Goal: Browse casually

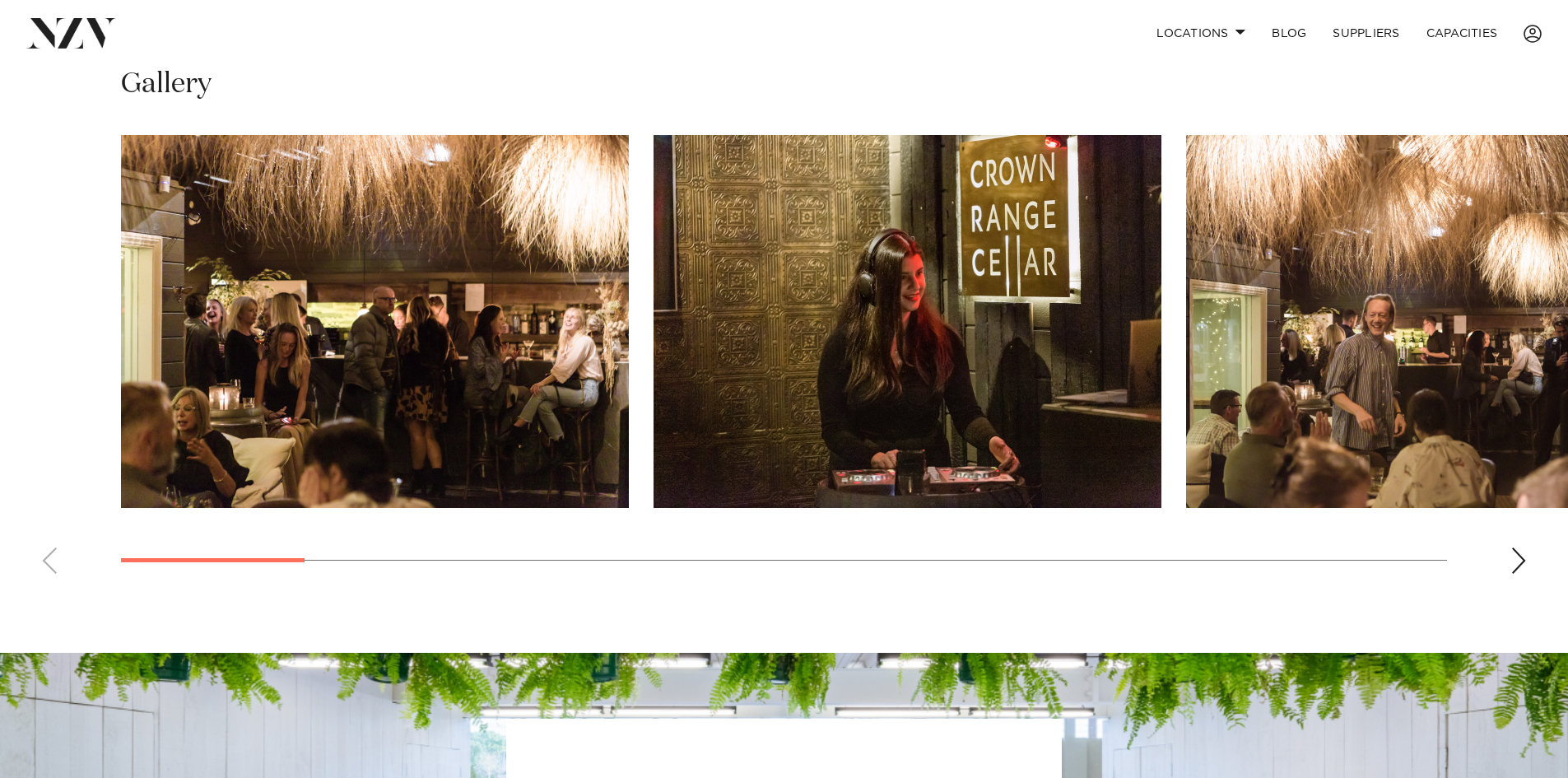
scroll to position [1316, 0]
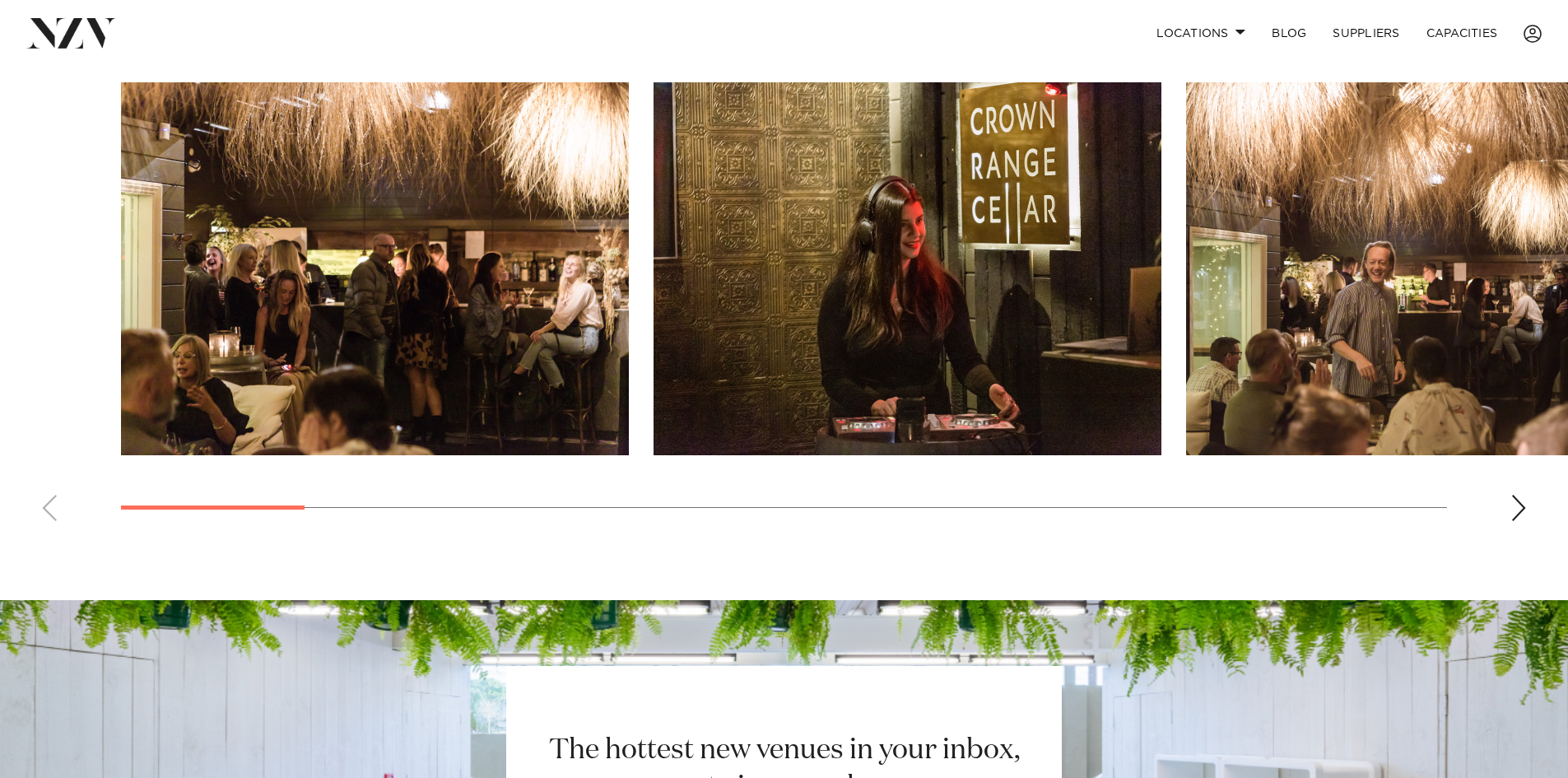
click at [1522, 521] on div "Next slide" at bounding box center [1518, 507] width 17 height 26
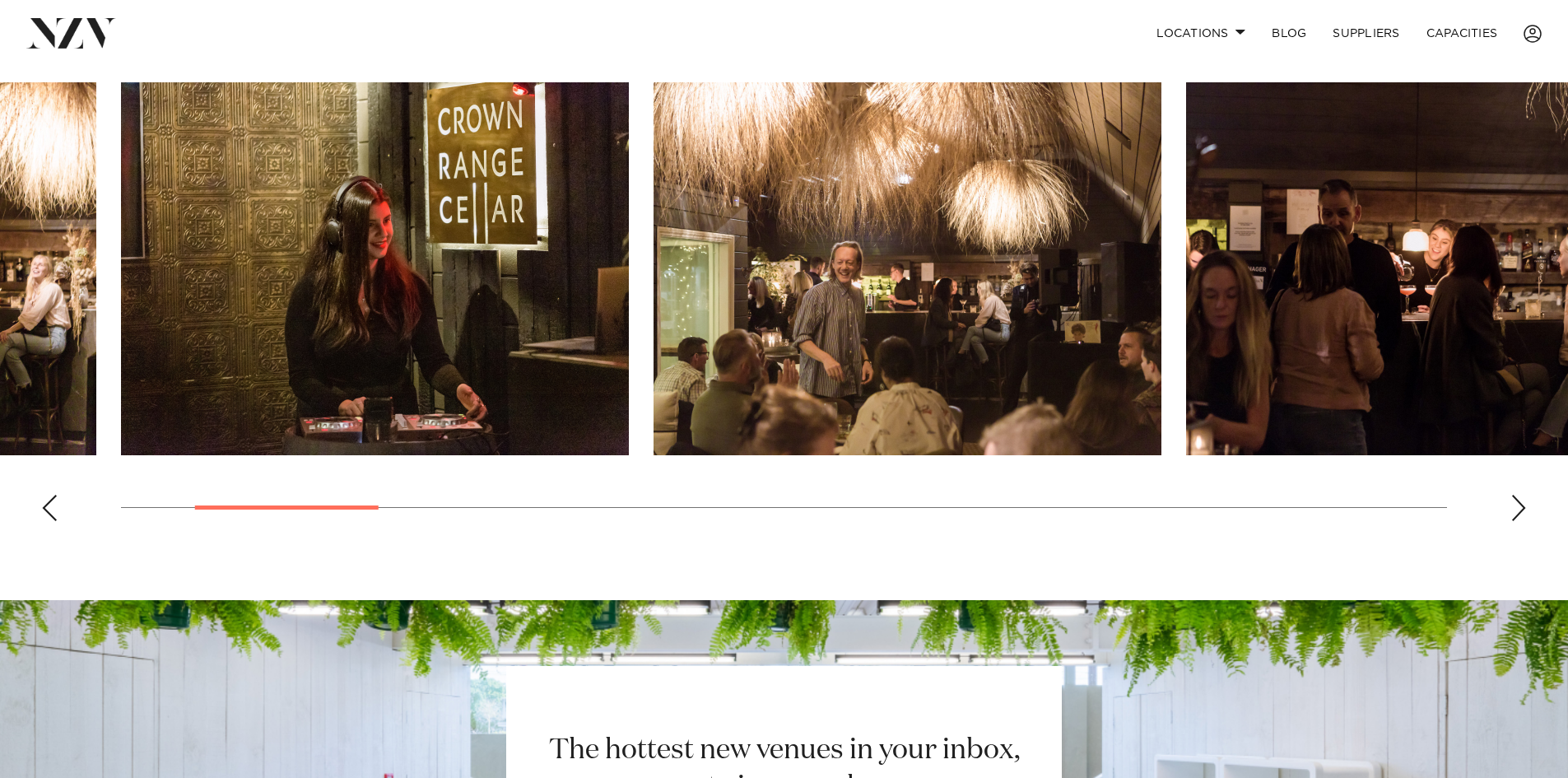
click at [1522, 521] on div "Next slide" at bounding box center [1518, 507] width 17 height 26
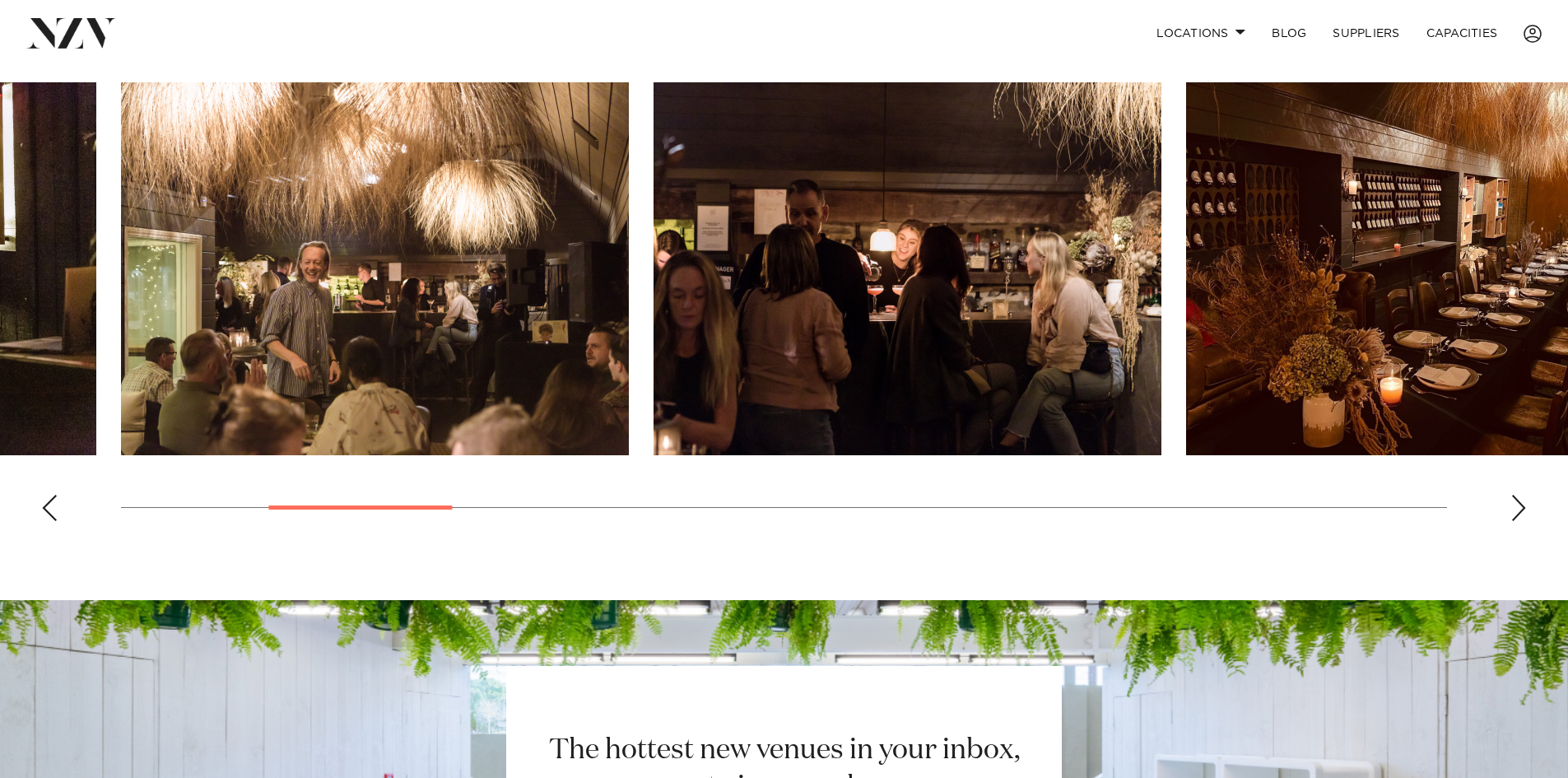
click at [1522, 521] on div "Next slide" at bounding box center [1518, 507] width 17 height 26
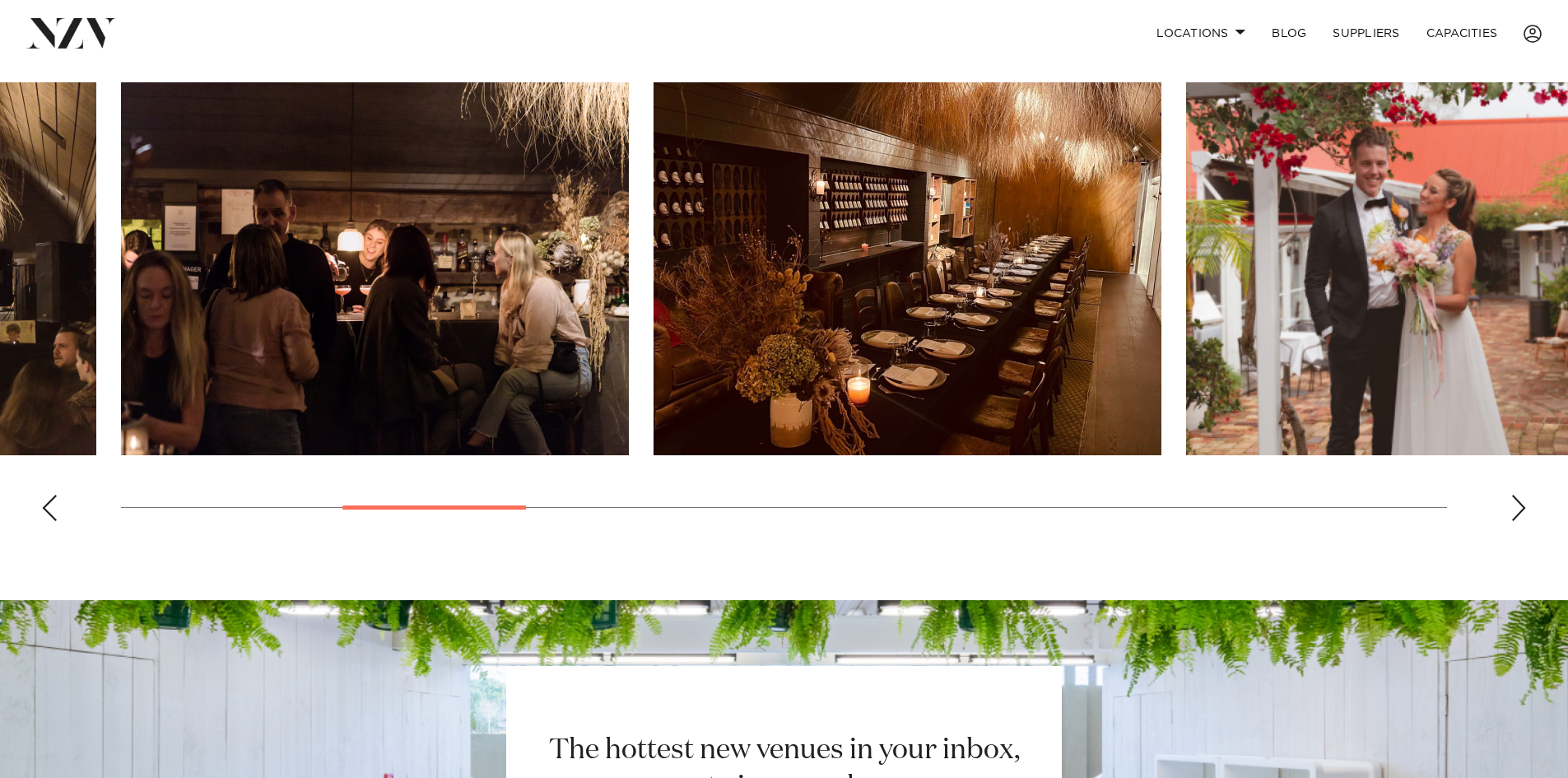
click at [1516, 521] on div "Next slide" at bounding box center [1518, 507] width 17 height 26
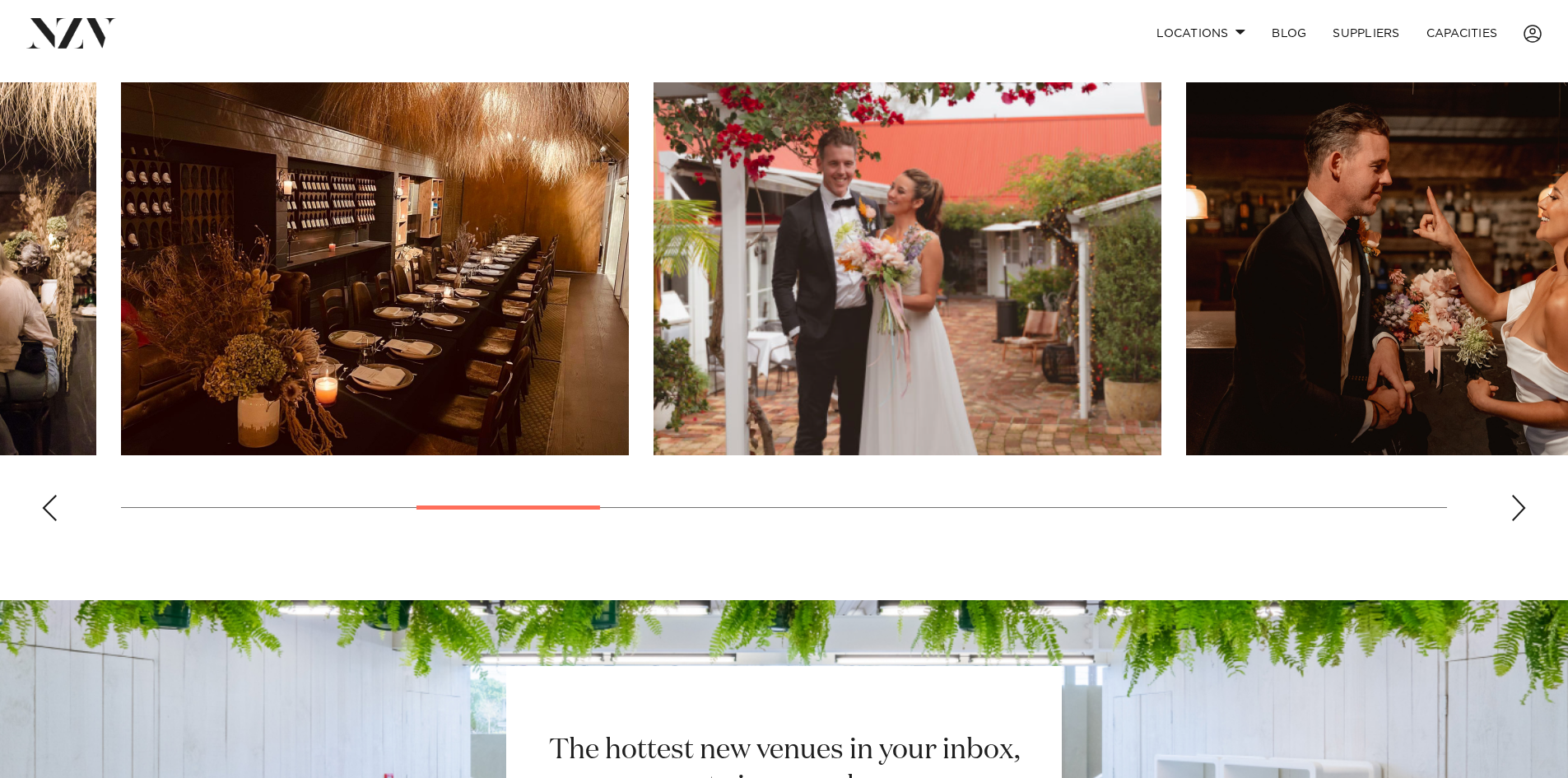
click at [1516, 521] on div "Next slide" at bounding box center [1518, 507] width 17 height 26
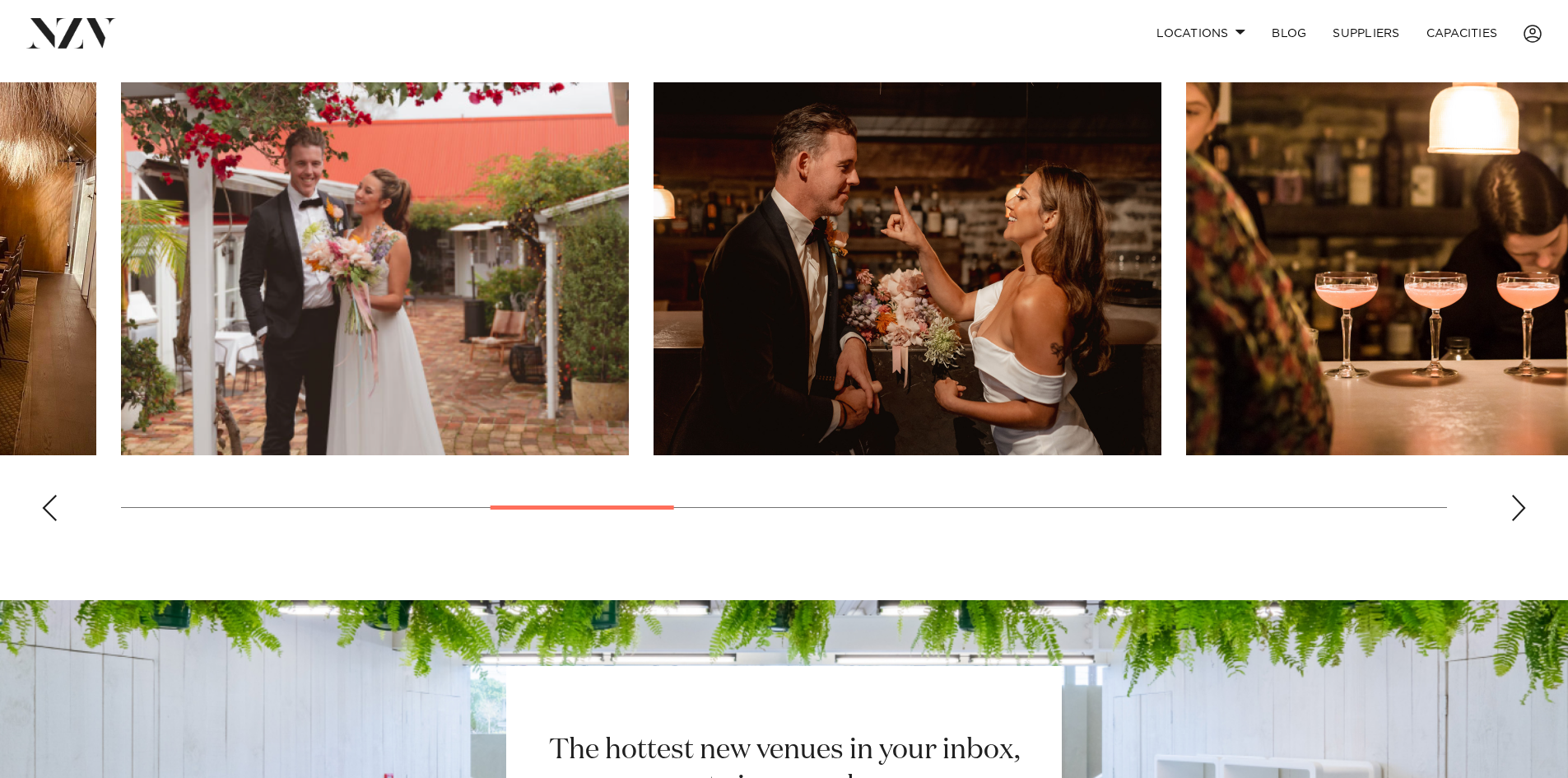
click at [1513, 521] on div "Next slide" at bounding box center [1518, 507] width 17 height 26
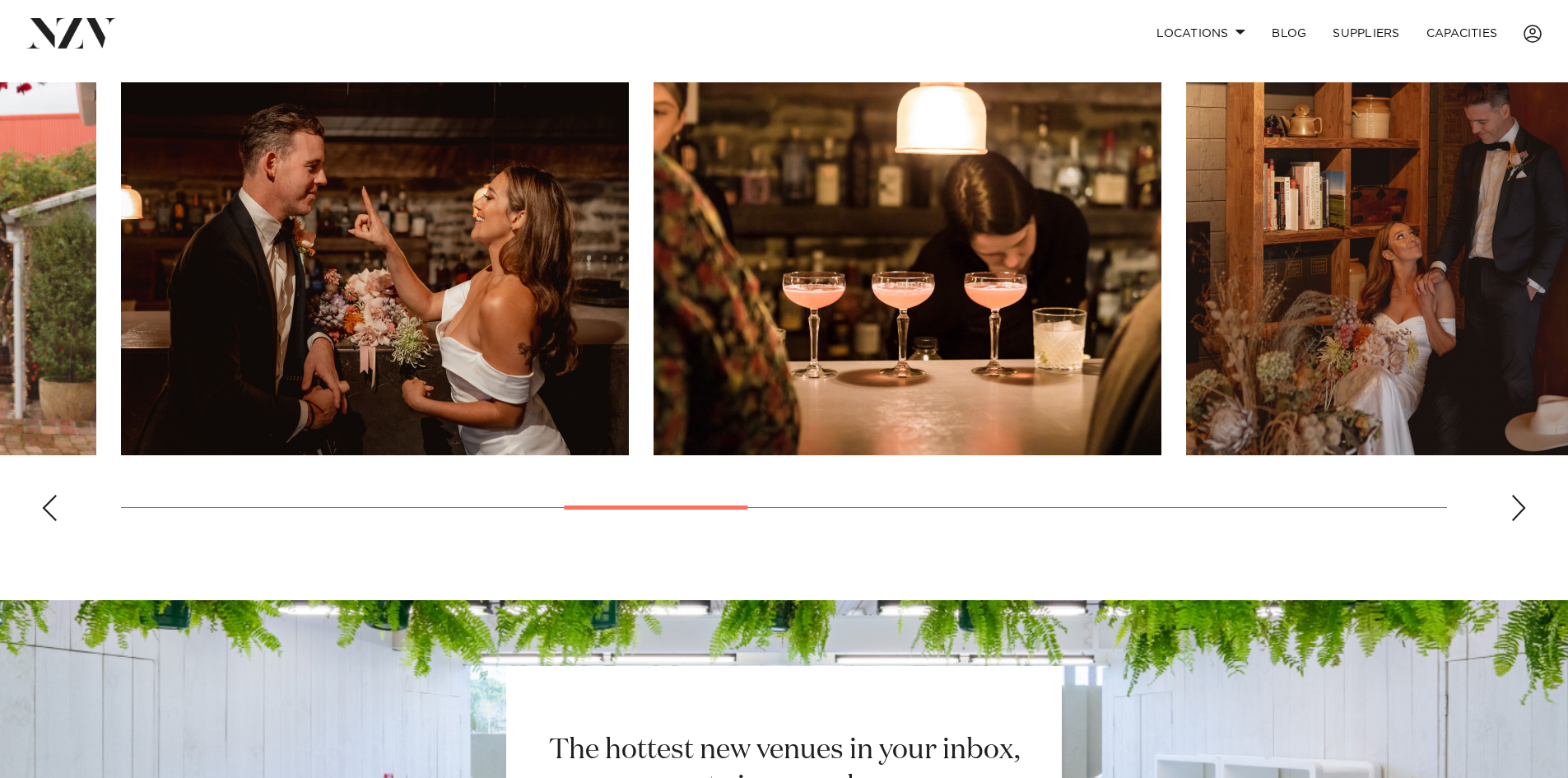
click at [1511, 521] on div "Next slide" at bounding box center [1518, 507] width 17 height 26
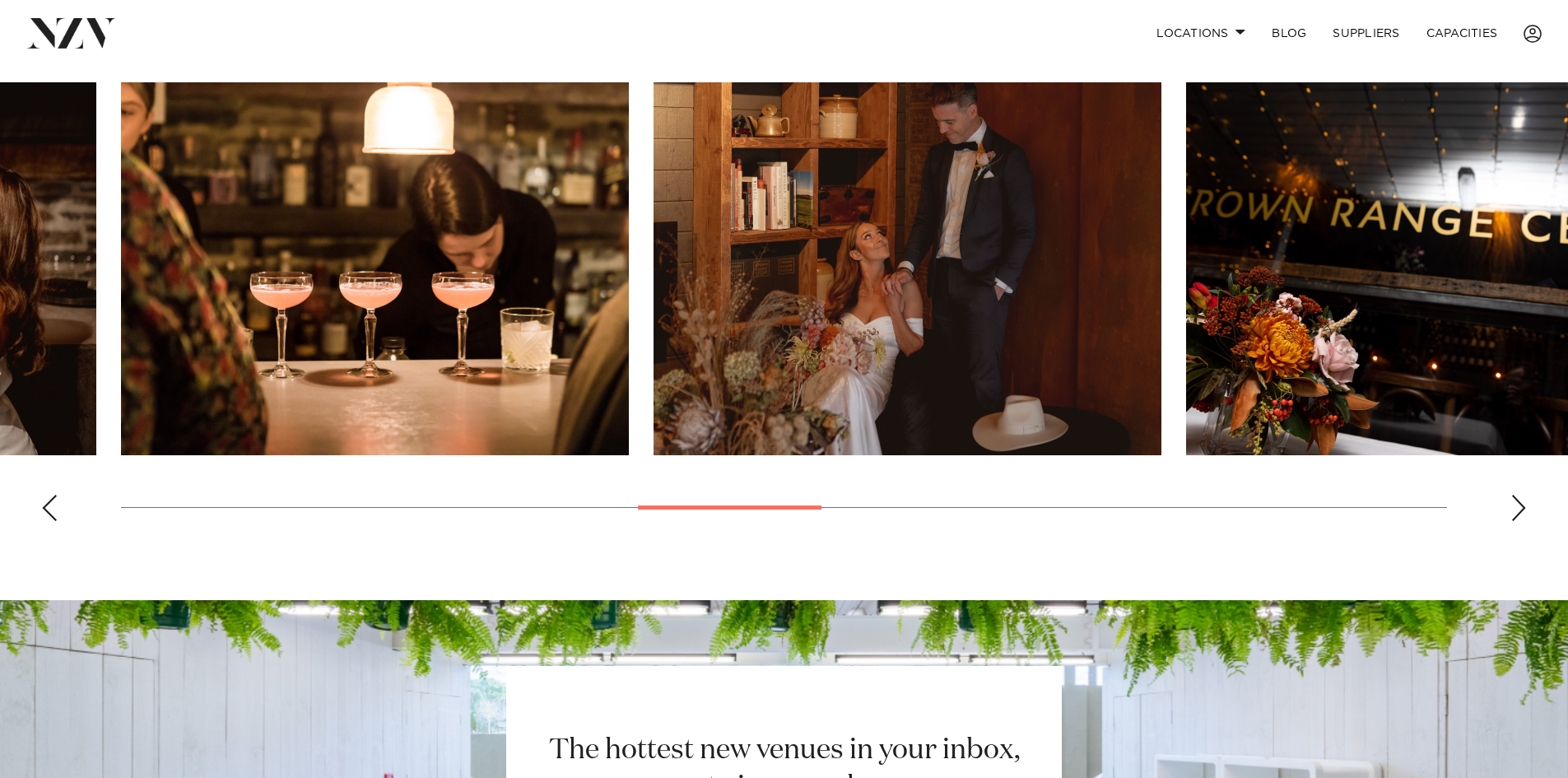
click at [1511, 521] on div "Next slide" at bounding box center [1518, 507] width 17 height 26
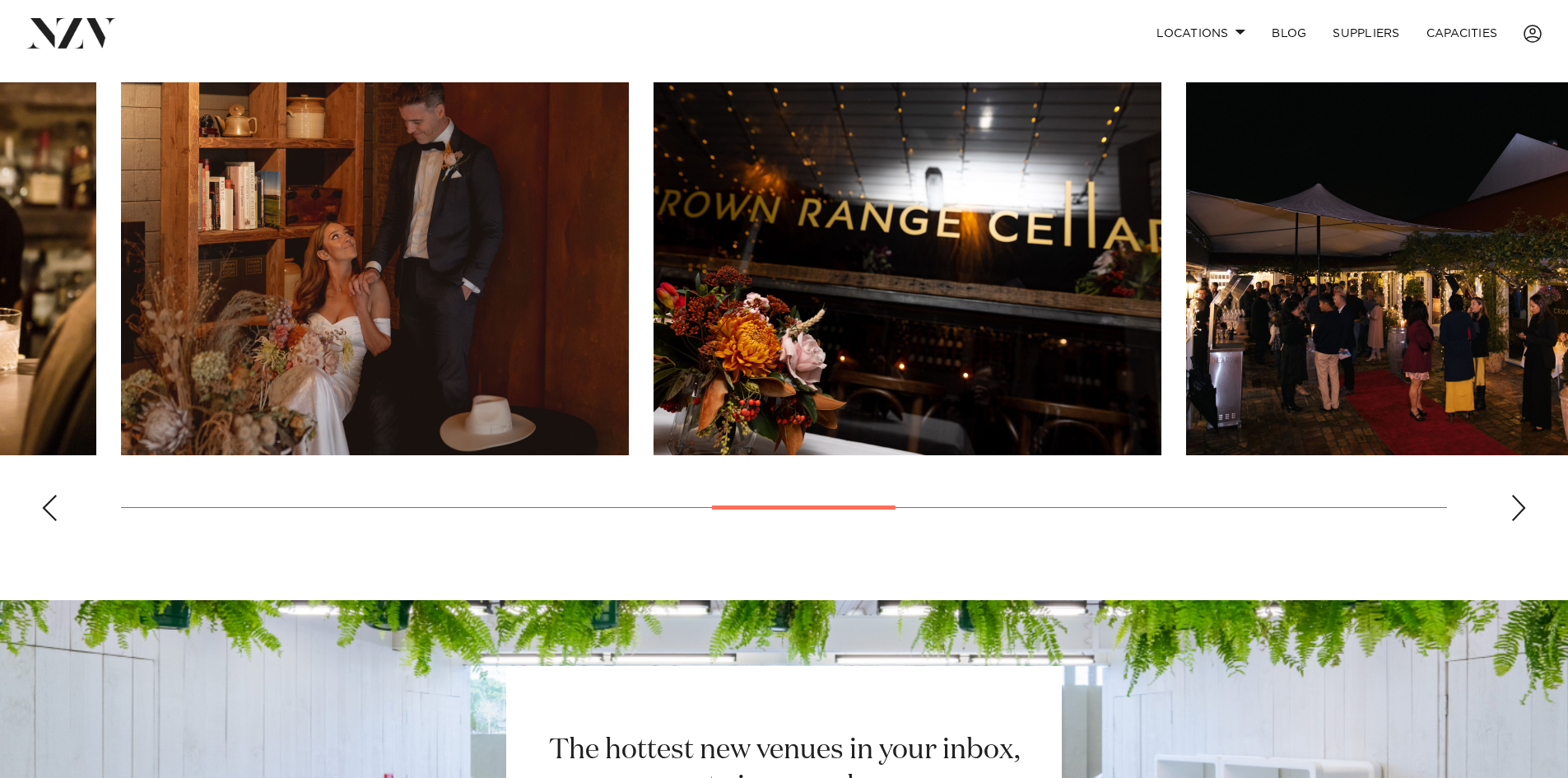
click at [1511, 521] on div "Next slide" at bounding box center [1518, 507] width 17 height 26
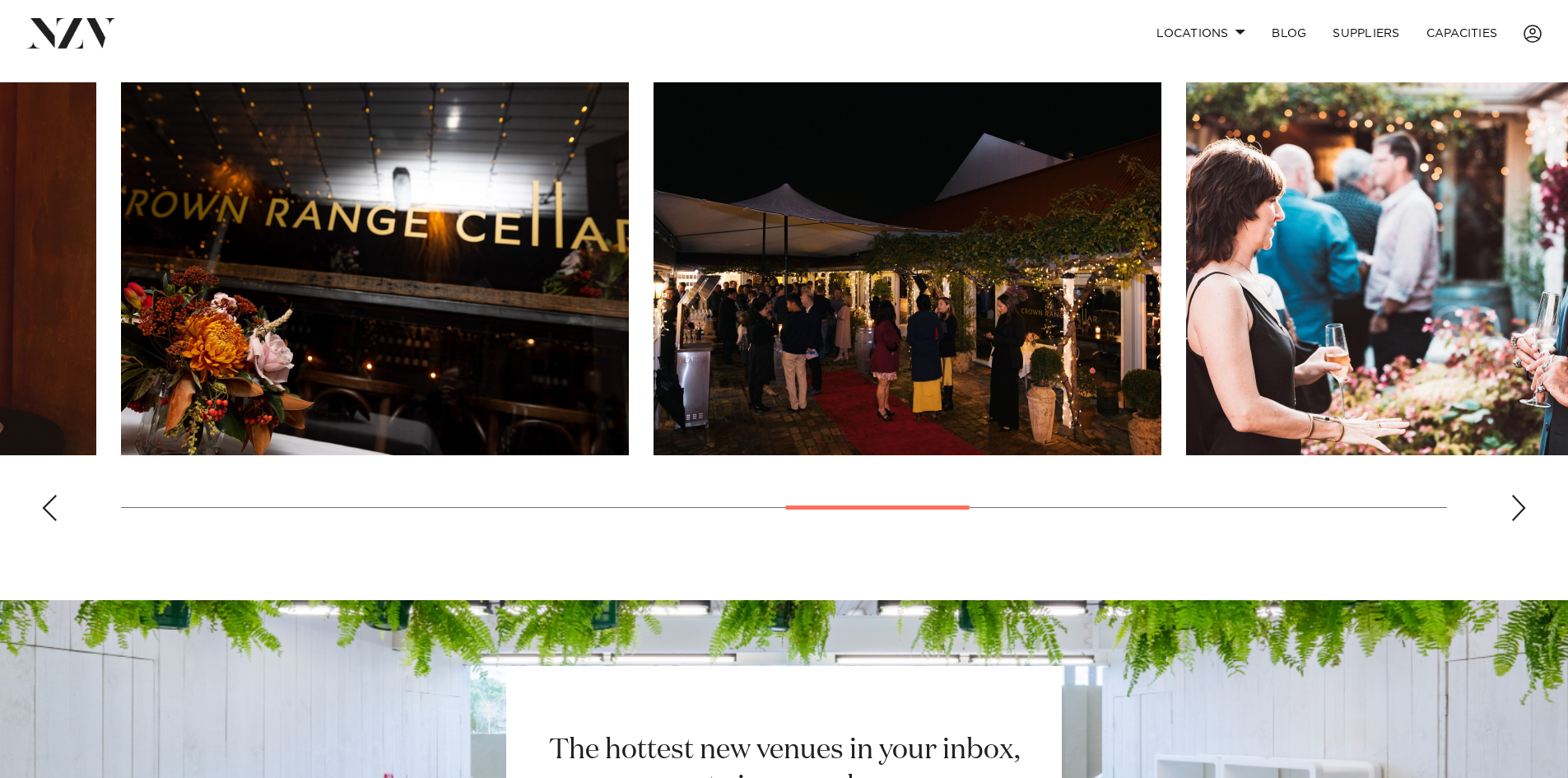
click at [1516, 521] on div "Next slide" at bounding box center [1518, 507] width 17 height 26
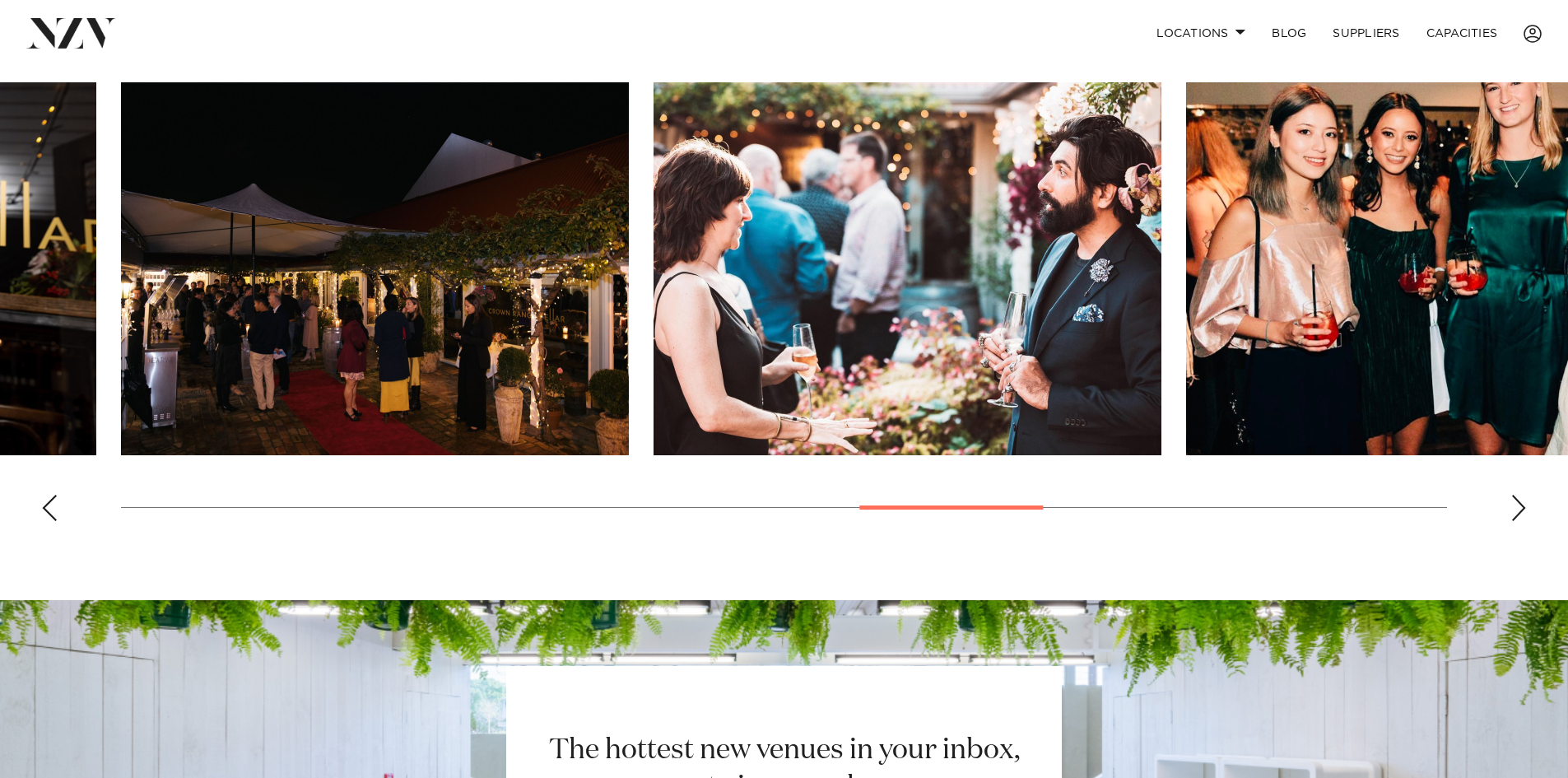
click at [1524, 521] on div "Next slide" at bounding box center [1518, 507] width 17 height 26
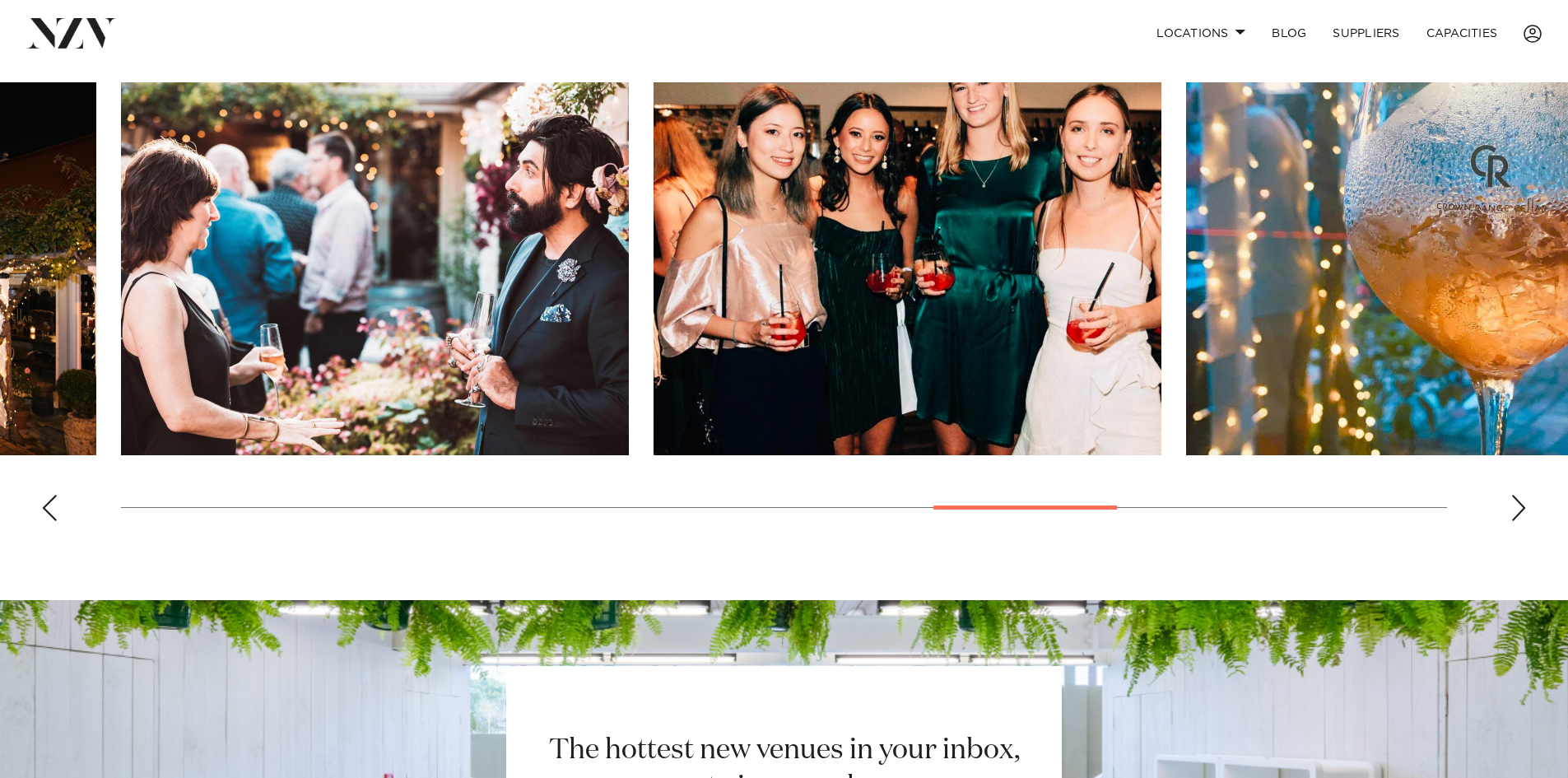
click at [1524, 521] on div "Next slide" at bounding box center [1518, 507] width 17 height 26
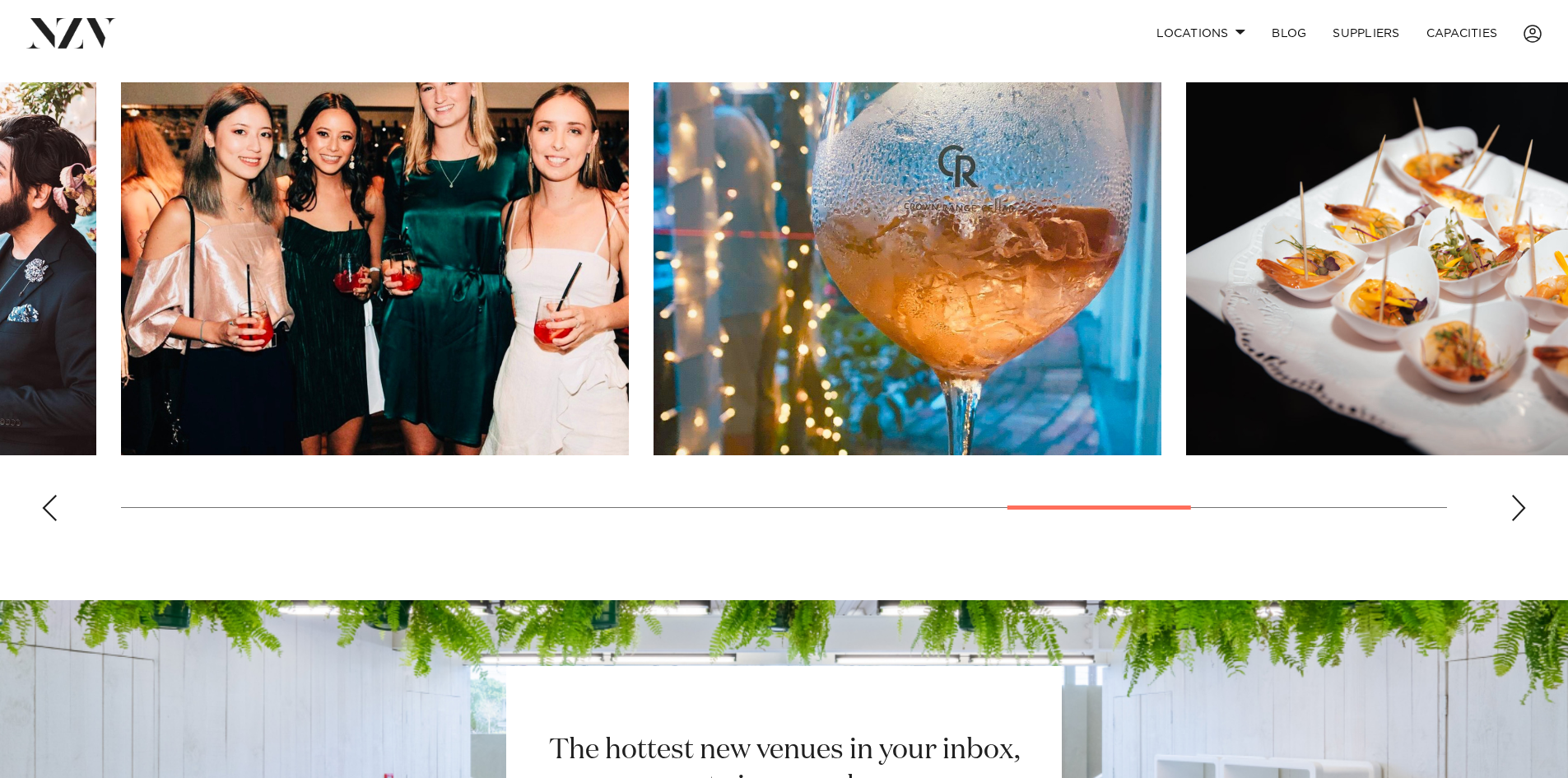
click at [1524, 521] on div "Next slide" at bounding box center [1518, 507] width 17 height 26
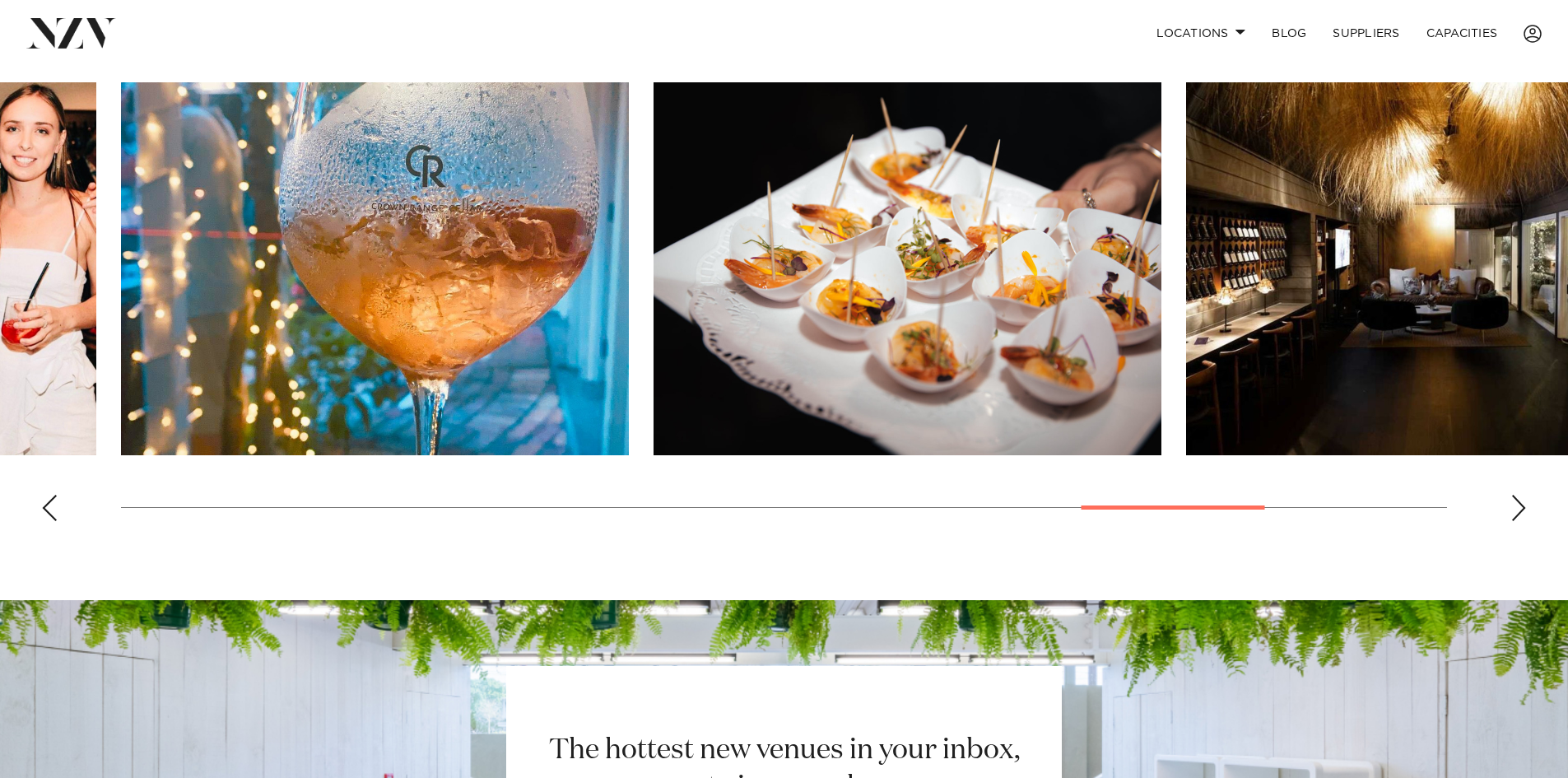
click at [1524, 521] on div "Next slide" at bounding box center [1518, 507] width 17 height 26
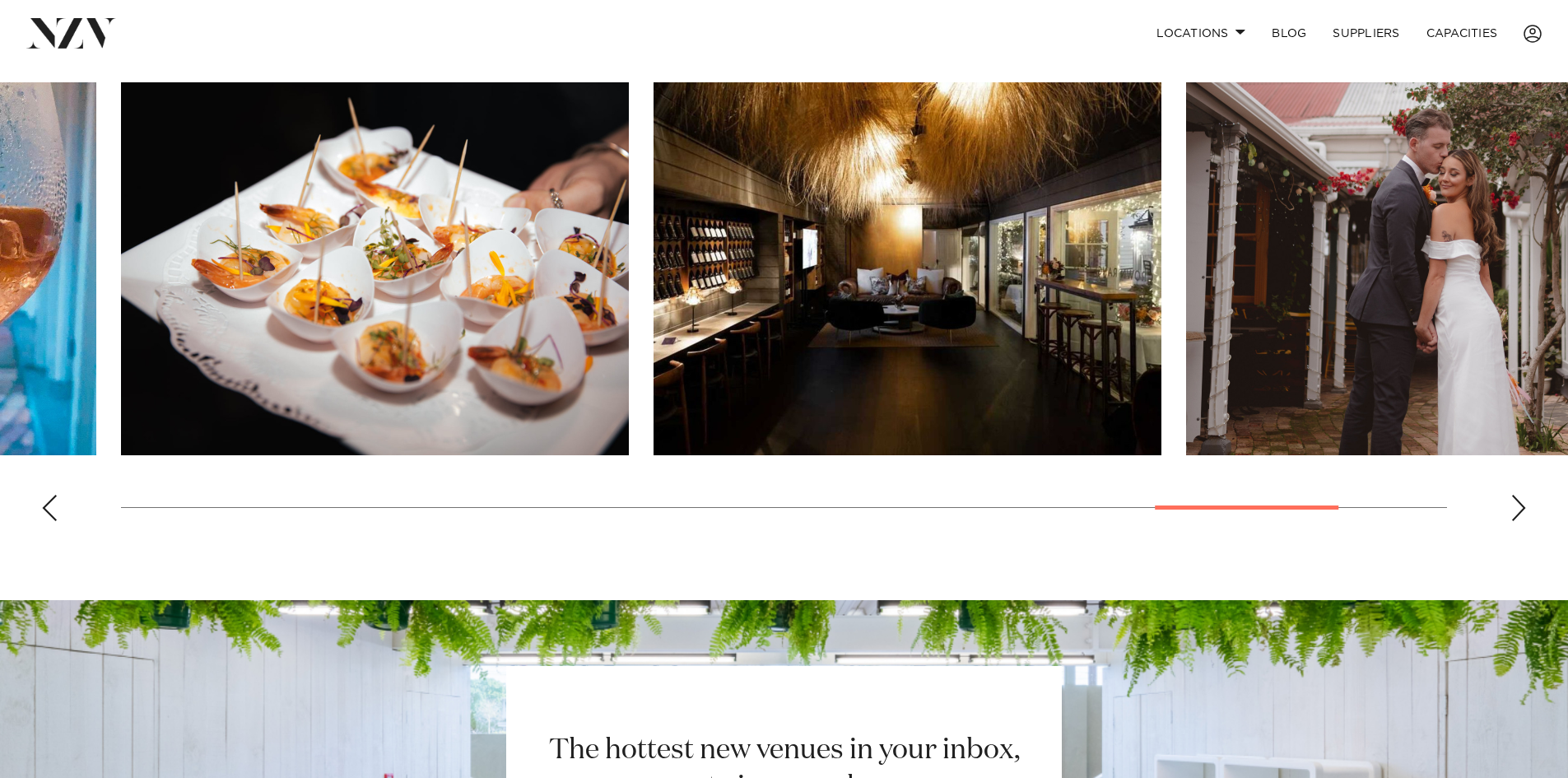
click at [1524, 521] on div "Next slide" at bounding box center [1518, 507] width 17 height 26
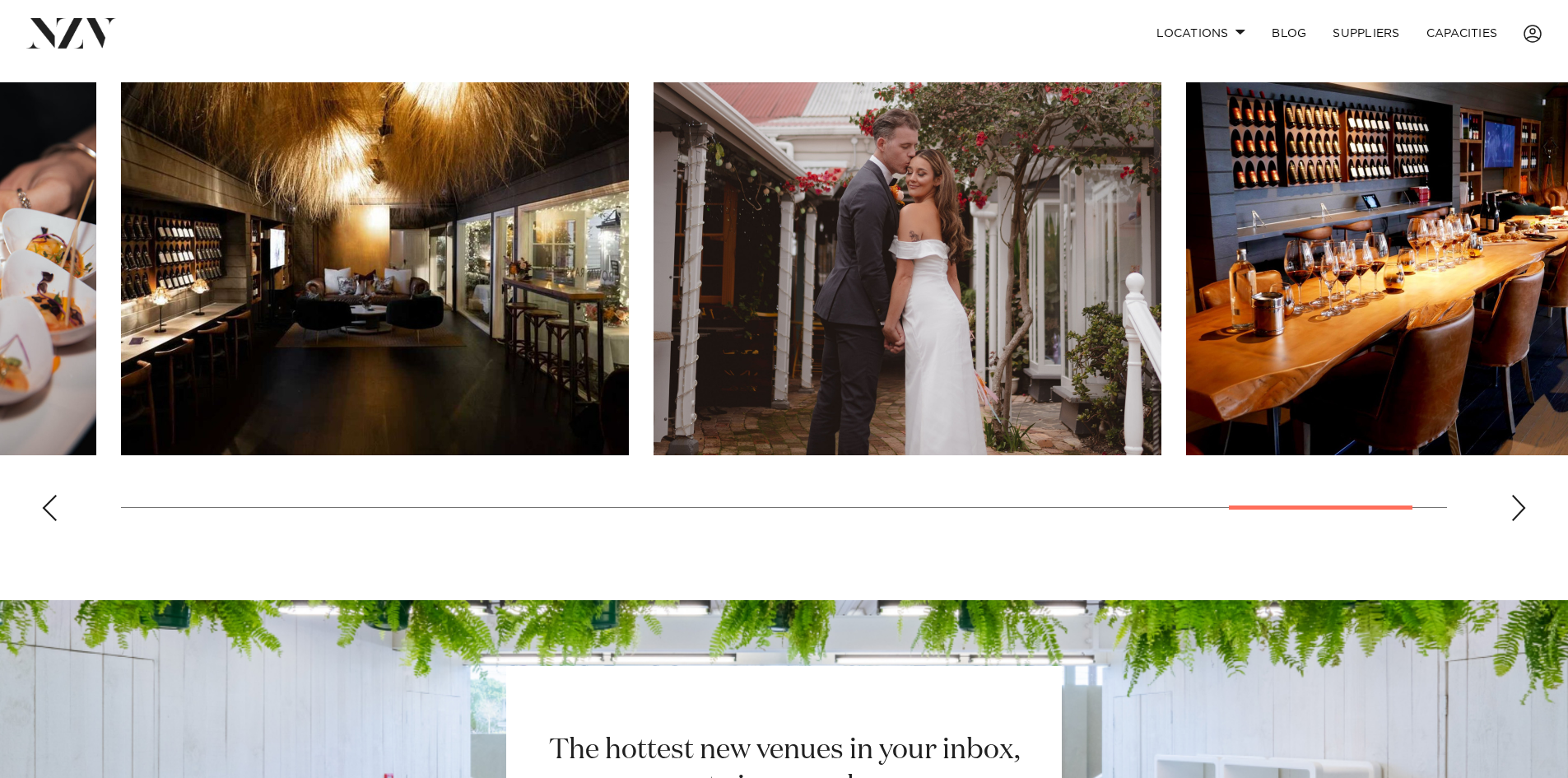
click at [1524, 521] on div "Next slide" at bounding box center [1518, 507] width 17 height 26
